Goal: Task Accomplishment & Management: Use online tool/utility

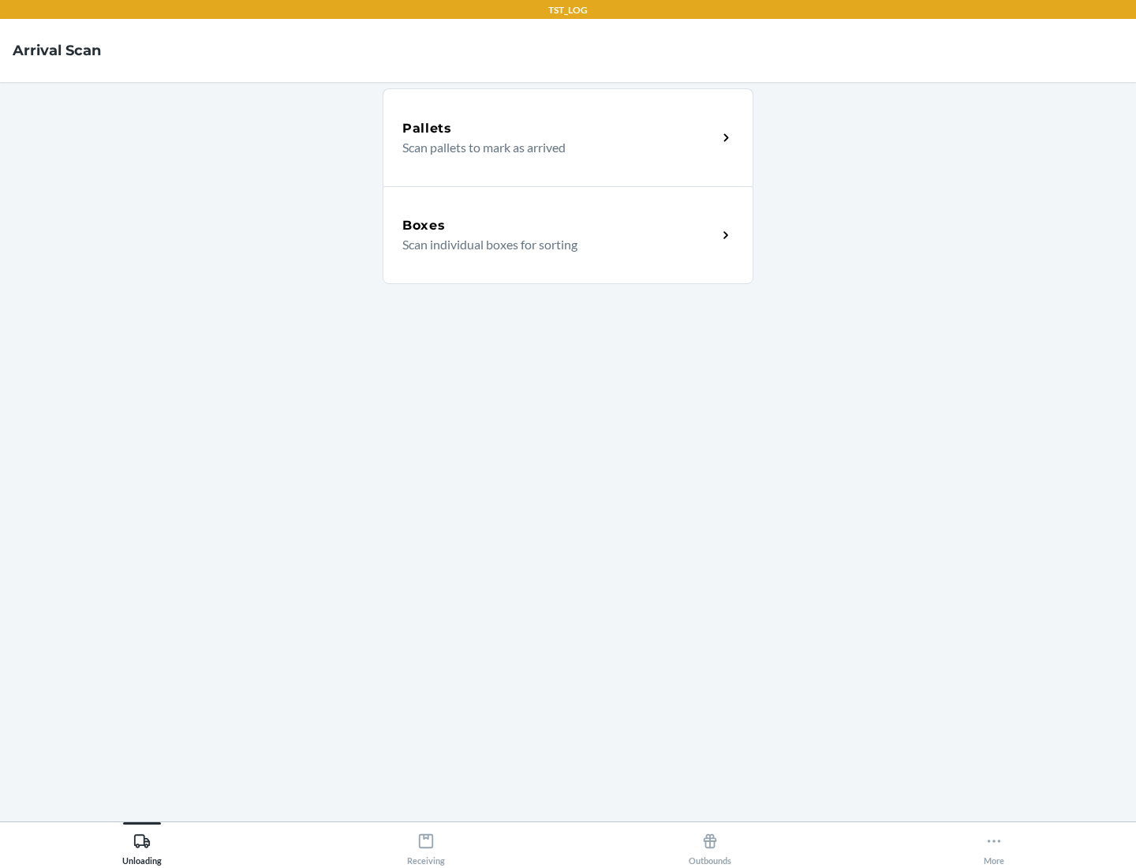
click at [559, 226] on div "Boxes" at bounding box center [559, 225] width 315 height 19
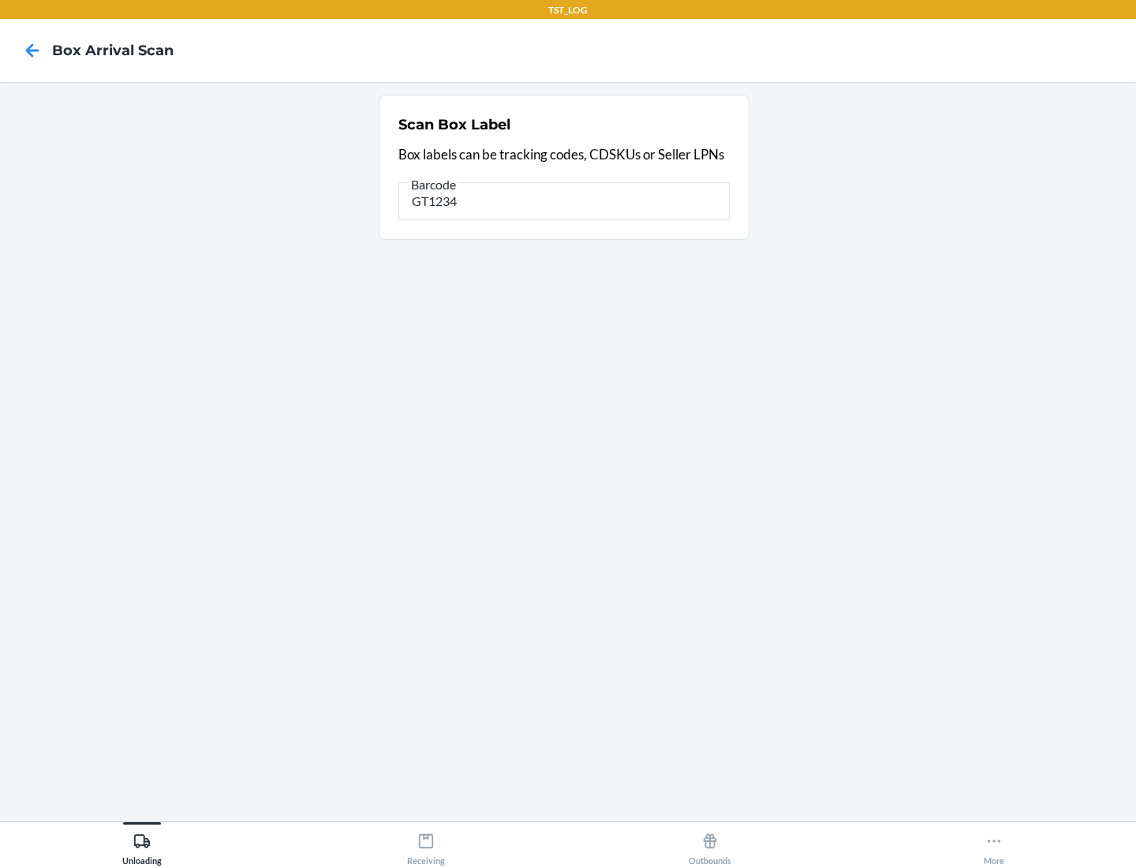
type input "GT1234"
